Goal: Task Accomplishment & Management: Manage account settings

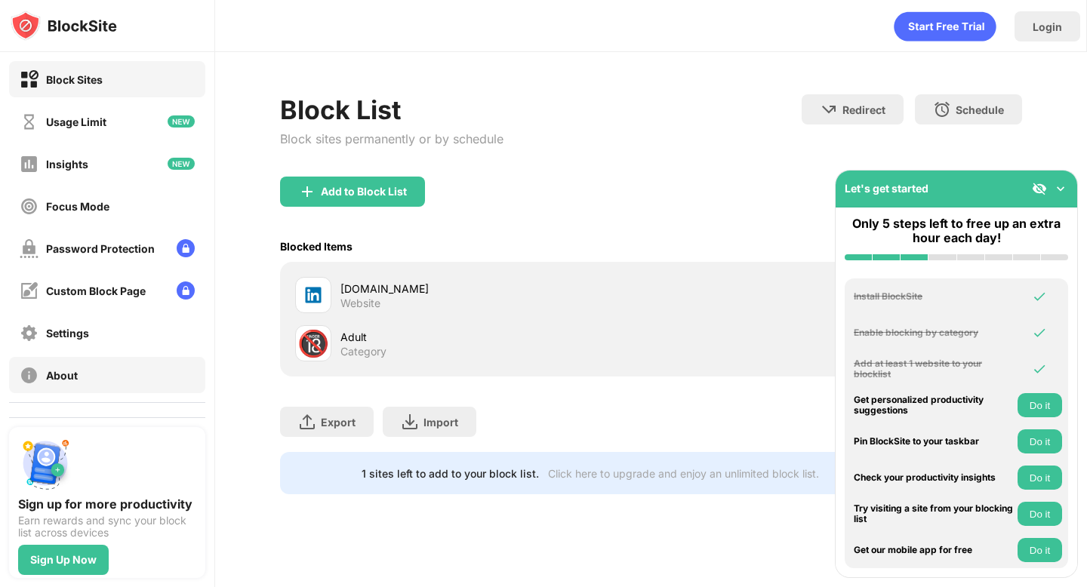
scroll to position [40, 0]
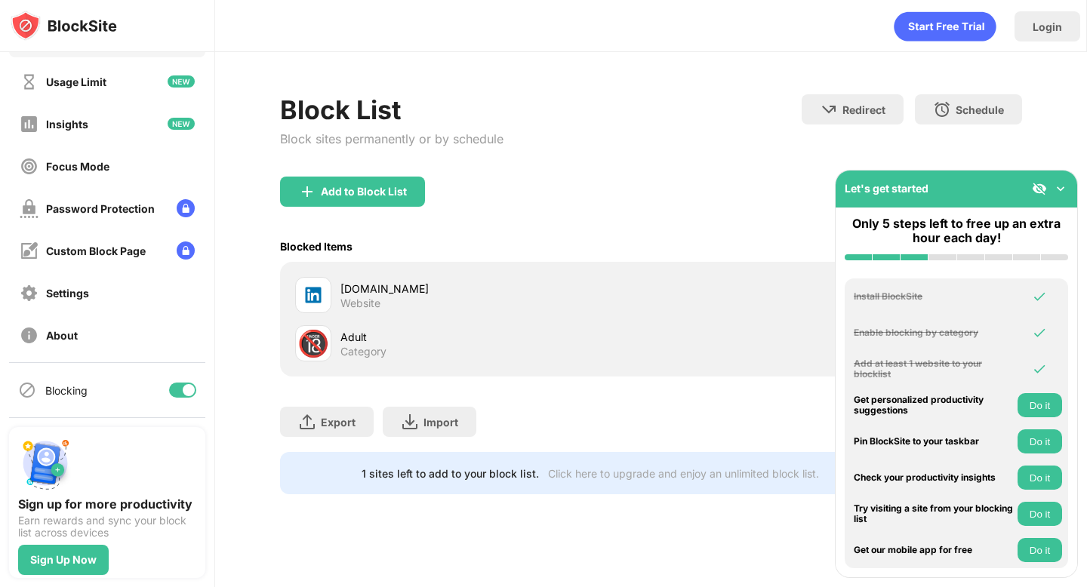
click at [186, 390] on div at bounding box center [189, 390] width 12 height 12
click at [193, 397] on div "Blocking" at bounding box center [107, 390] width 196 height 36
click at [193, 393] on div at bounding box center [182, 390] width 27 height 15
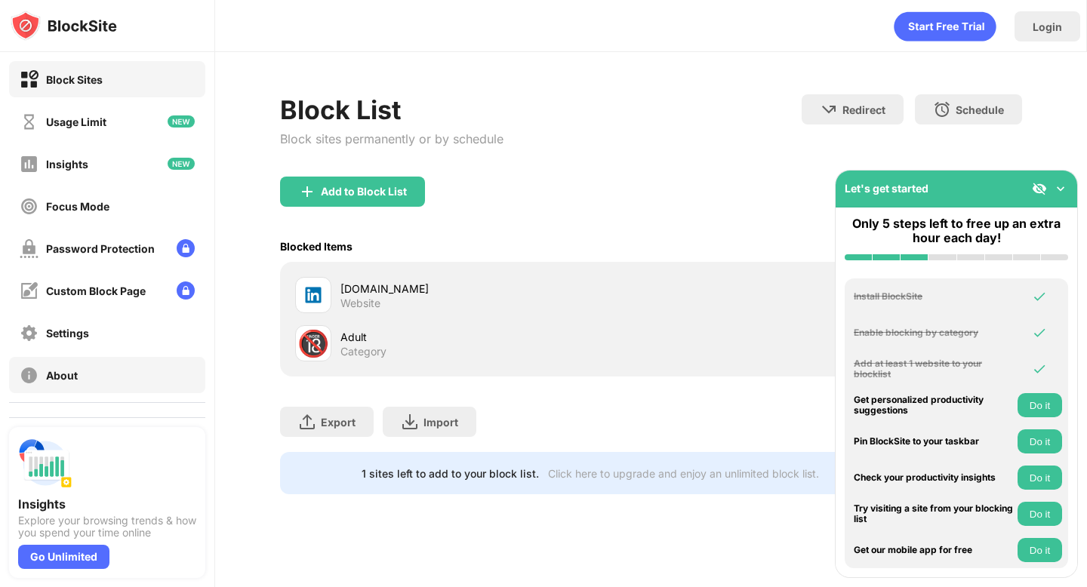
scroll to position [40, 0]
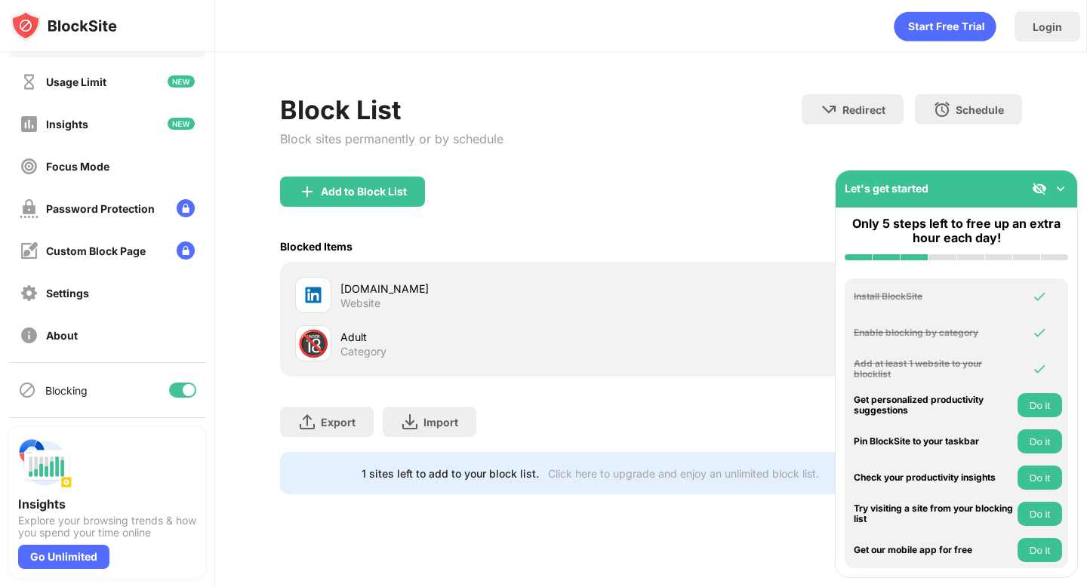
click at [189, 387] on div at bounding box center [189, 390] width 12 height 12
click at [191, 393] on div at bounding box center [182, 390] width 27 height 15
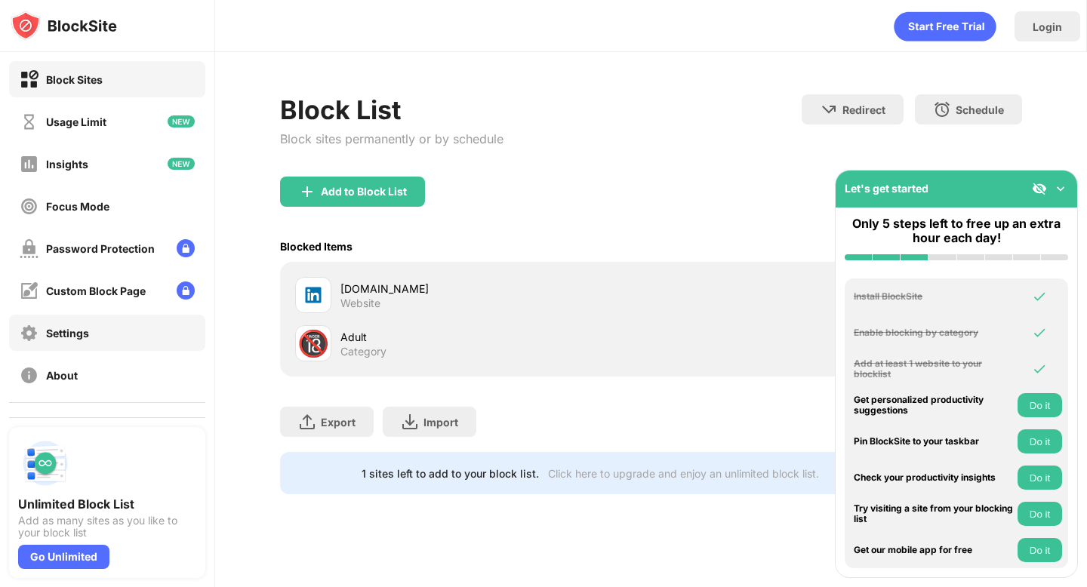
scroll to position [40, 0]
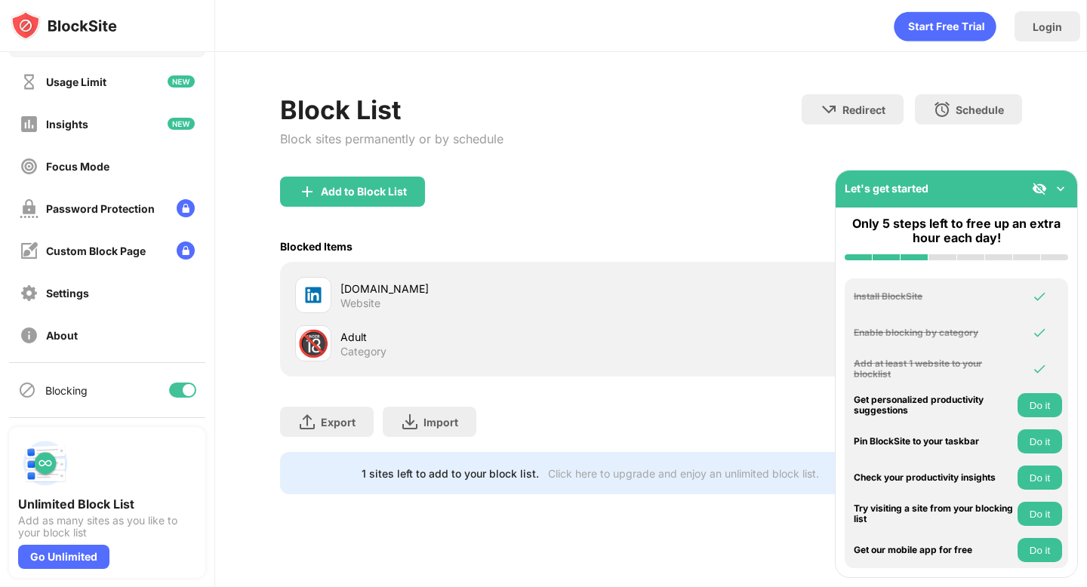
click at [185, 384] on div at bounding box center [189, 390] width 12 height 12
click at [192, 391] on div at bounding box center [182, 390] width 27 height 15
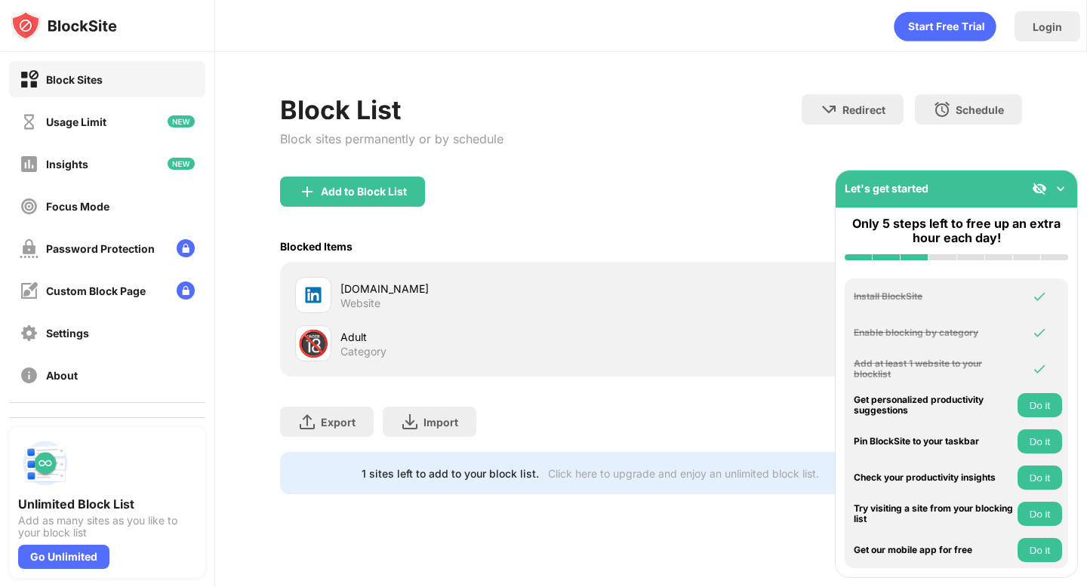
click at [288, 134] on div "Block sites permanently or by schedule" at bounding box center [391, 138] width 223 height 15
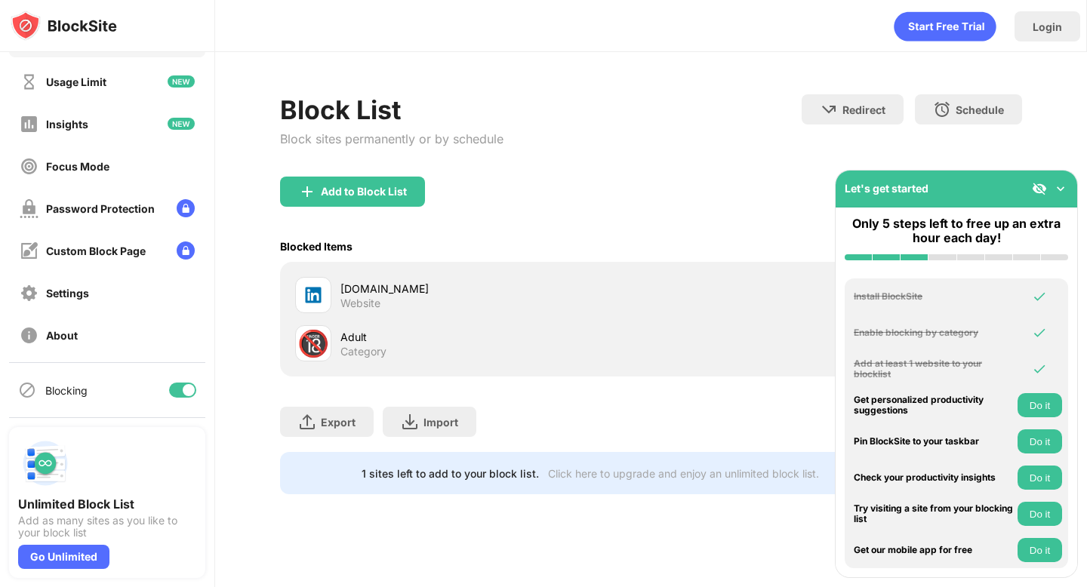
click at [183, 387] on div at bounding box center [189, 390] width 12 height 12
click at [183, 387] on div at bounding box center [182, 390] width 27 height 15
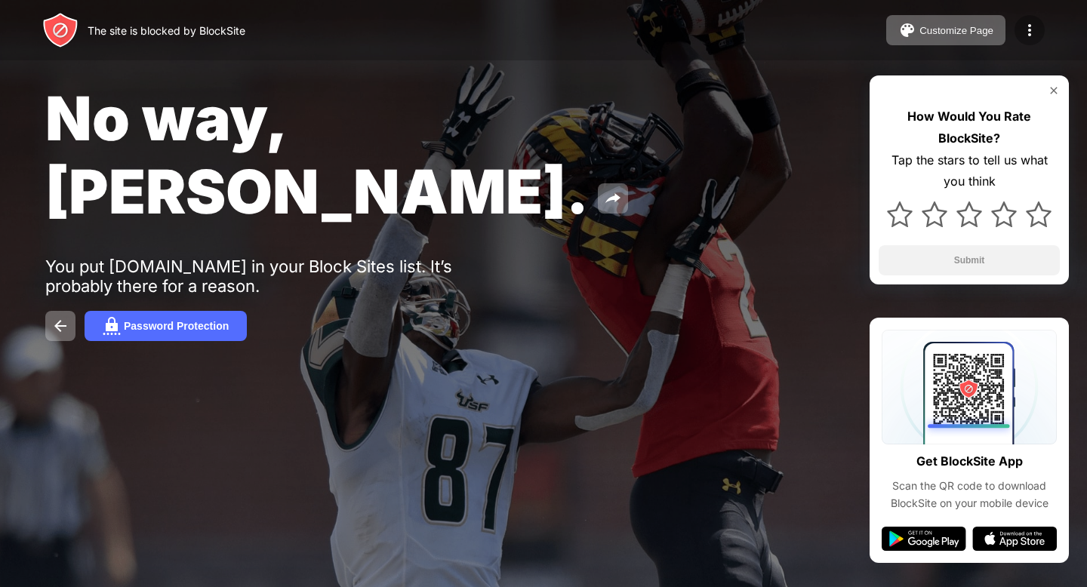
click at [1031, 27] on img at bounding box center [1030, 30] width 18 height 18
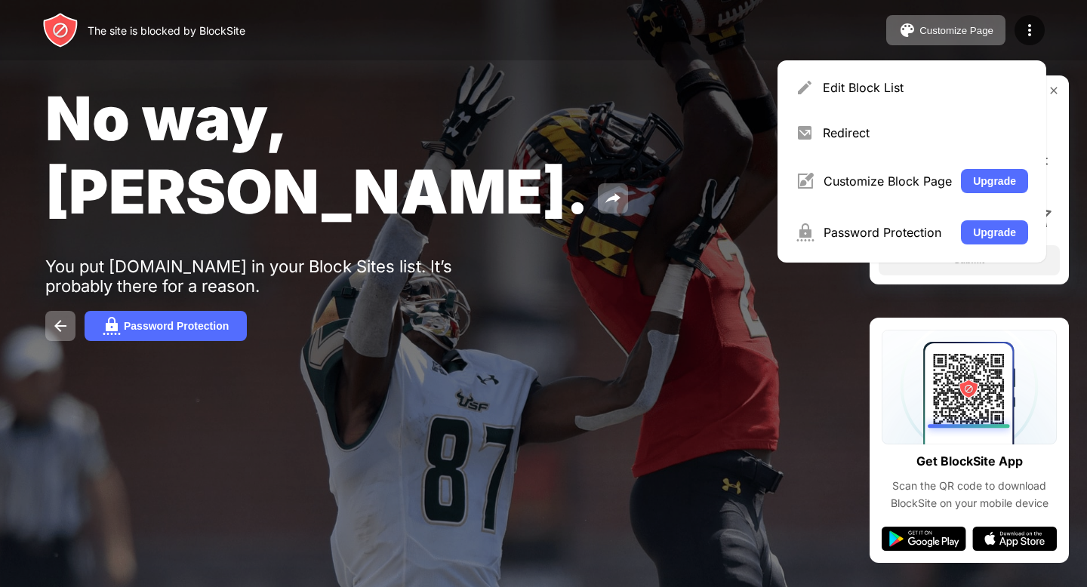
click at [966, 65] on div "Edit Block List Redirect Customize Block Page Upgrade Password Protection Upgra…" at bounding box center [912, 161] width 269 height 202
click at [966, 82] on div "Edit Block List" at bounding box center [925, 87] width 205 height 15
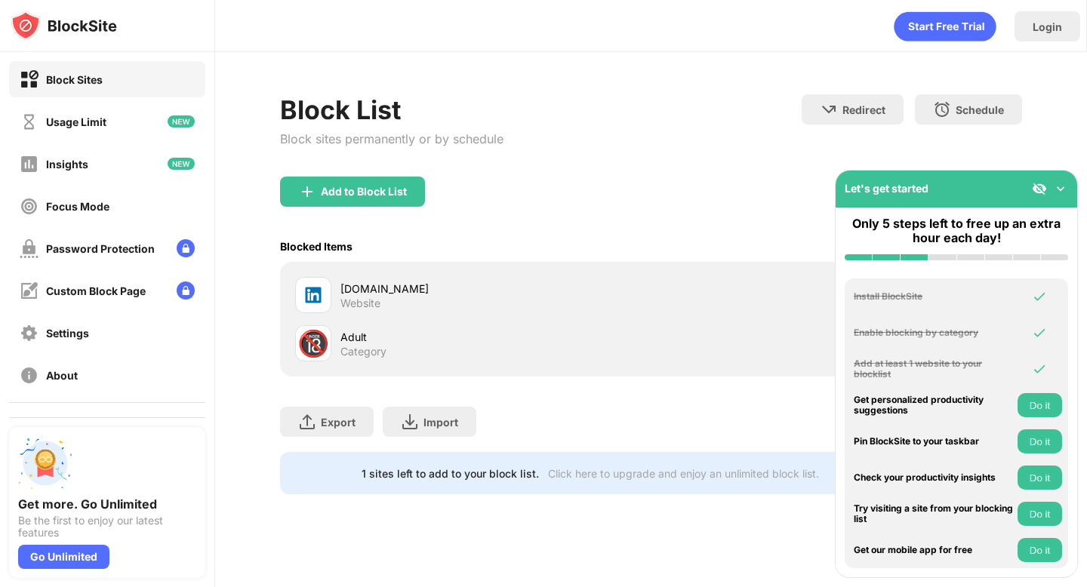
scroll to position [40, 0]
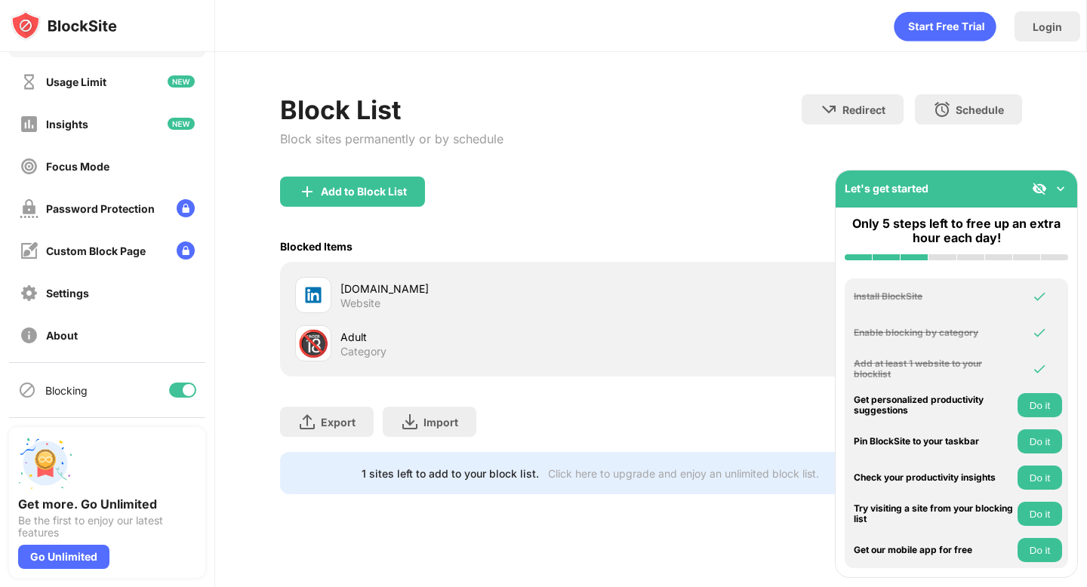
click at [177, 385] on div at bounding box center [182, 390] width 27 height 15
click at [177, 398] on div "Blocking" at bounding box center [107, 390] width 196 height 36
click at [177, 387] on div at bounding box center [177, 390] width 12 height 12
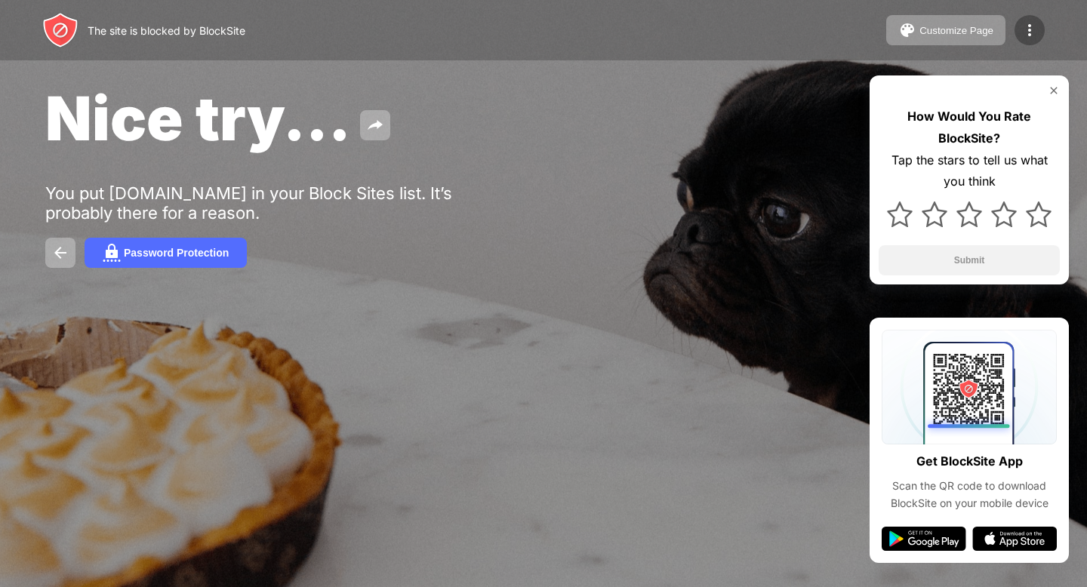
click at [1024, 18] on div at bounding box center [1030, 30] width 30 height 30
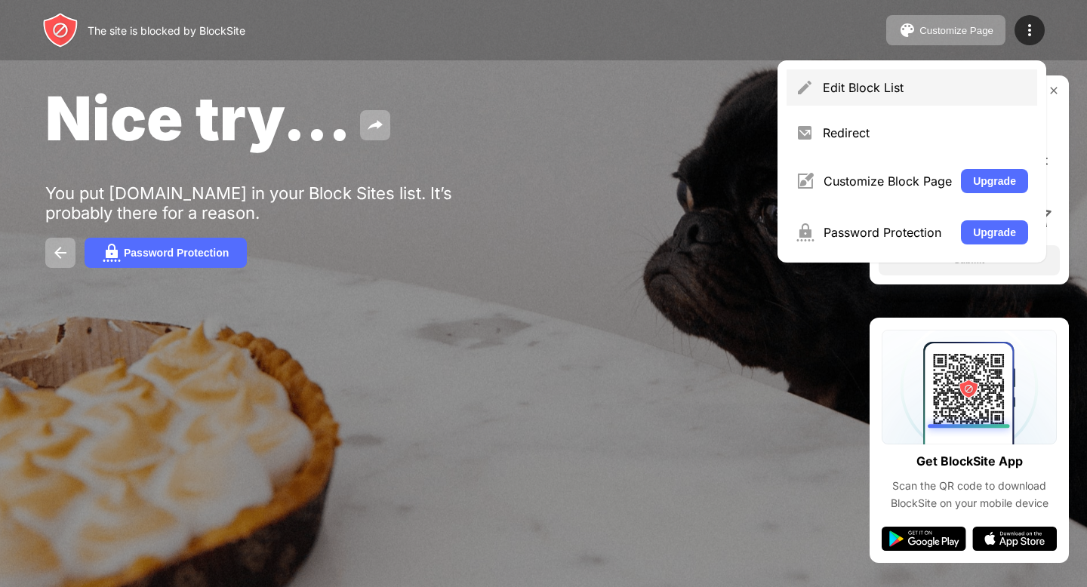
click at [815, 74] on div "Edit Block List" at bounding box center [912, 87] width 251 height 36
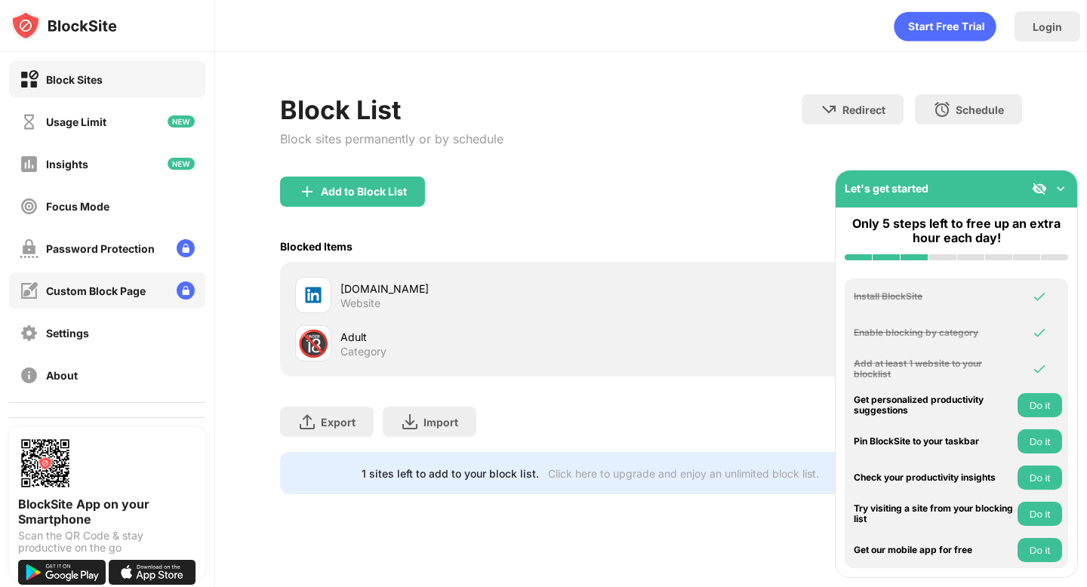
scroll to position [40, 0]
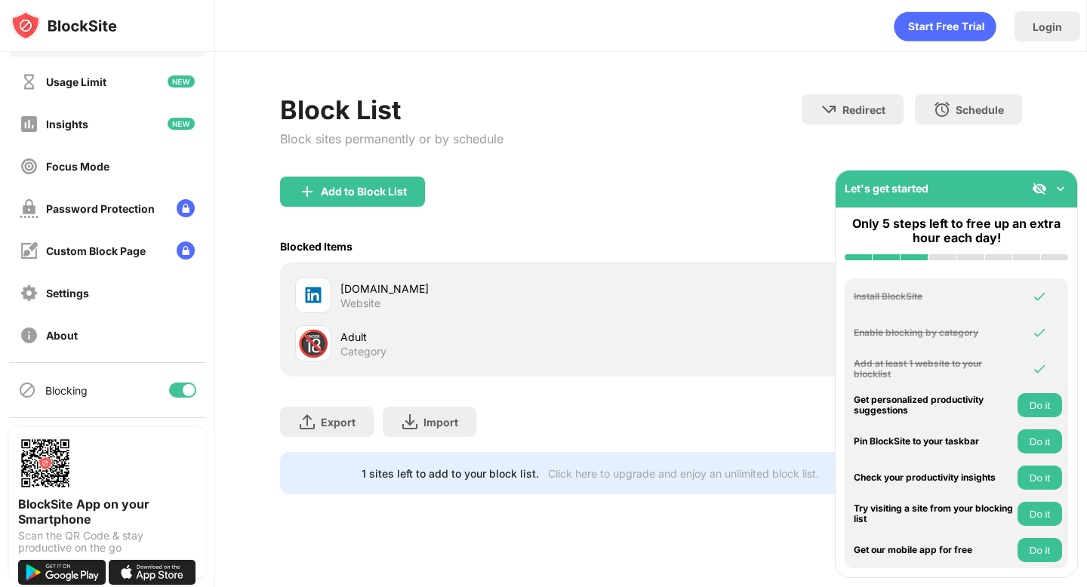
click at [187, 393] on div at bounding box center [189, 390] width 12 height 12
click at [177, 387] on div at bounding box center [177, 390] width 12 height 12
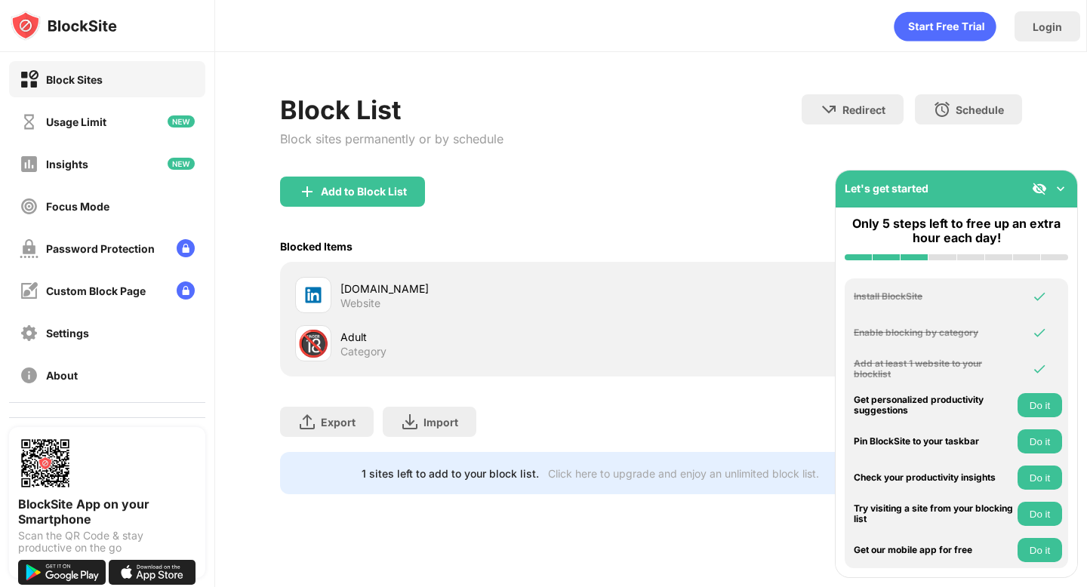
click at [286, 64] on div "Block List Block sites permanently or by schedule Redirect Choose a site to be …" at bounding box center [651, 294] width 872 height 485
